Goal: Find specific page/section: Find specific page/section

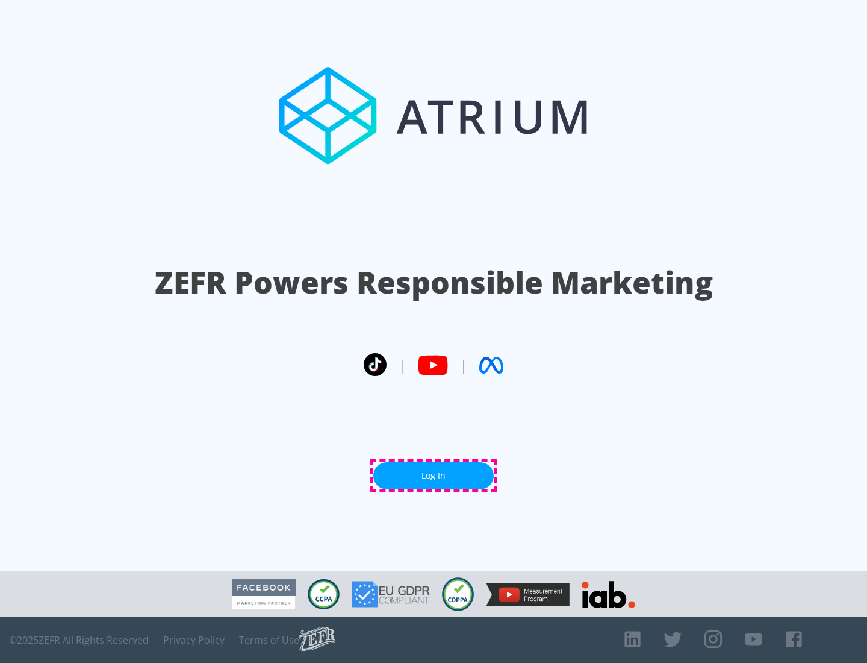
click at [434, 475] on link "Log In" at bounding box center [433, 475] width 120 height 27
